Goal: Information Seeking & Learning: Understand process/instructions

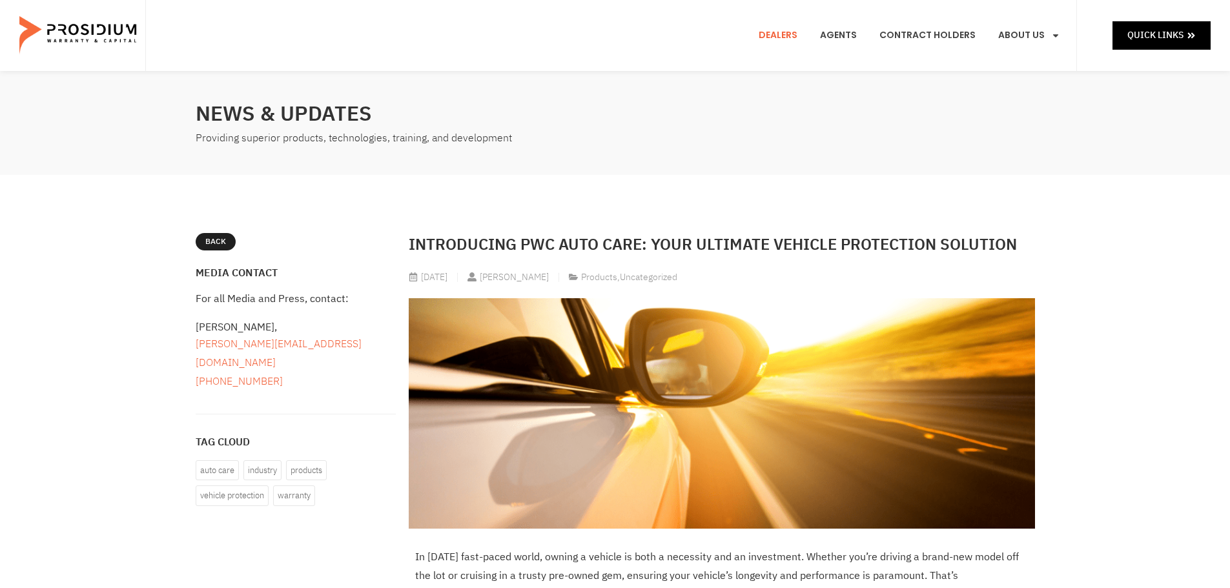
click at [793, 40] on link "Dealers" at bounding box center [778, 36] width 58 height 48
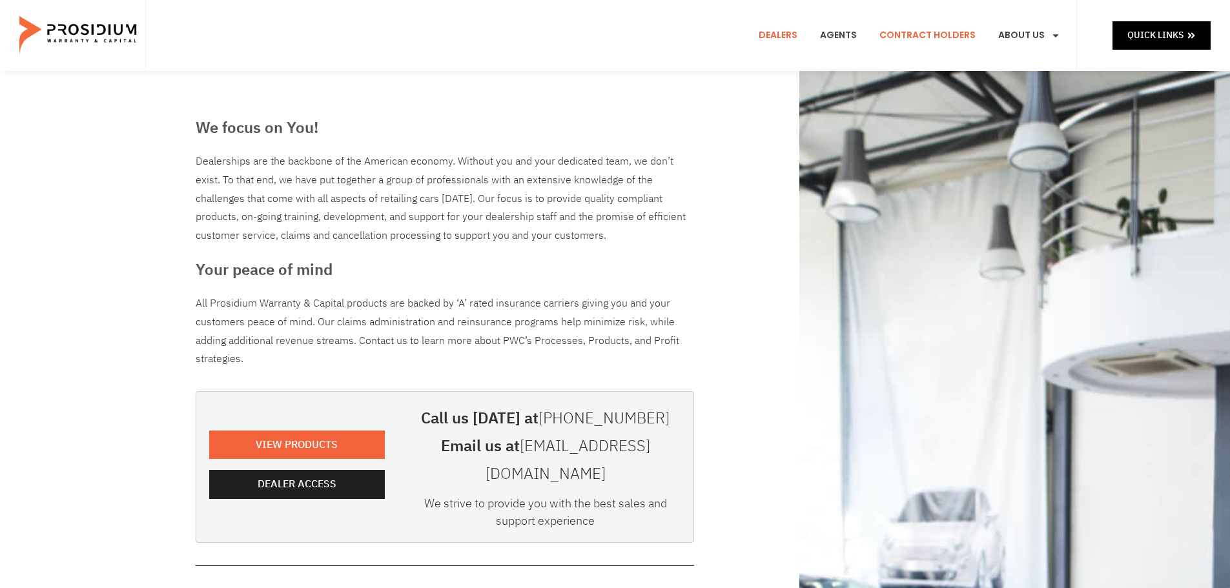
click at [928, 36] on link "Contract Holders" at bounding box center [928, 36] width 116 height 48
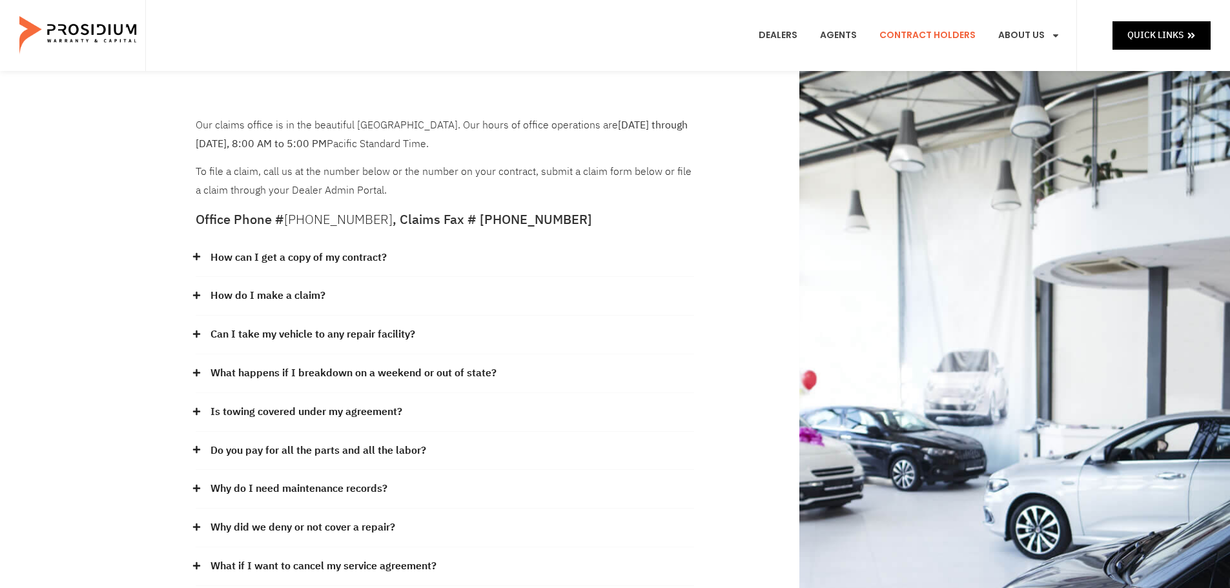
click at [256, 295] on link "How do I make a claim?" at bounding box center [268, 296] width 115 height 19
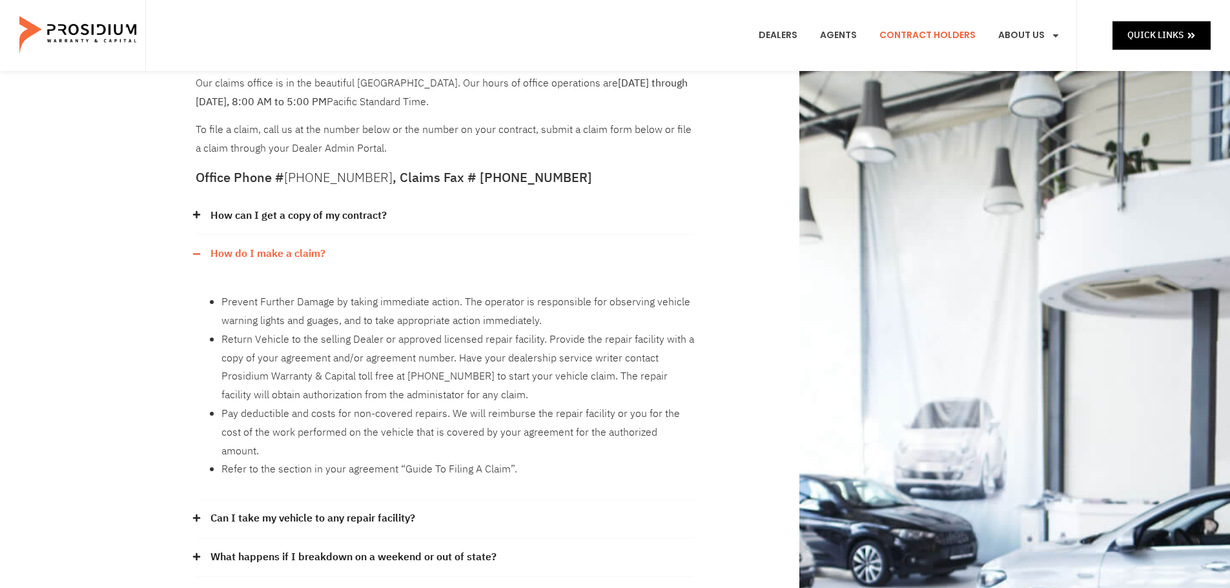
scroll to position [65, 0]
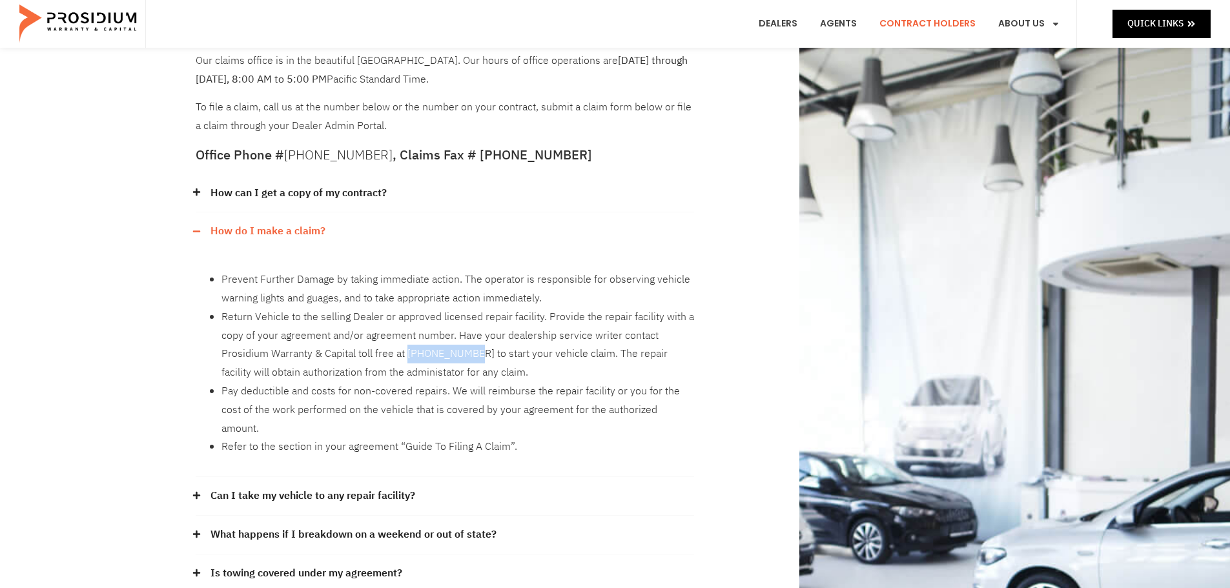
drag, startPoint x: 407, startPoint y: 351, endPoint x: 475, endPoint y: 351, distance: 68.5
click at [475, 351] on li "Return Vehicle to the selling Dealer or approved licensed repair facility. Prov…" at bounding box center [458, 345] width 473 height 74
copy li "855-251-7175"
